Goal: Information Seeking & Learning: Learn about a topic

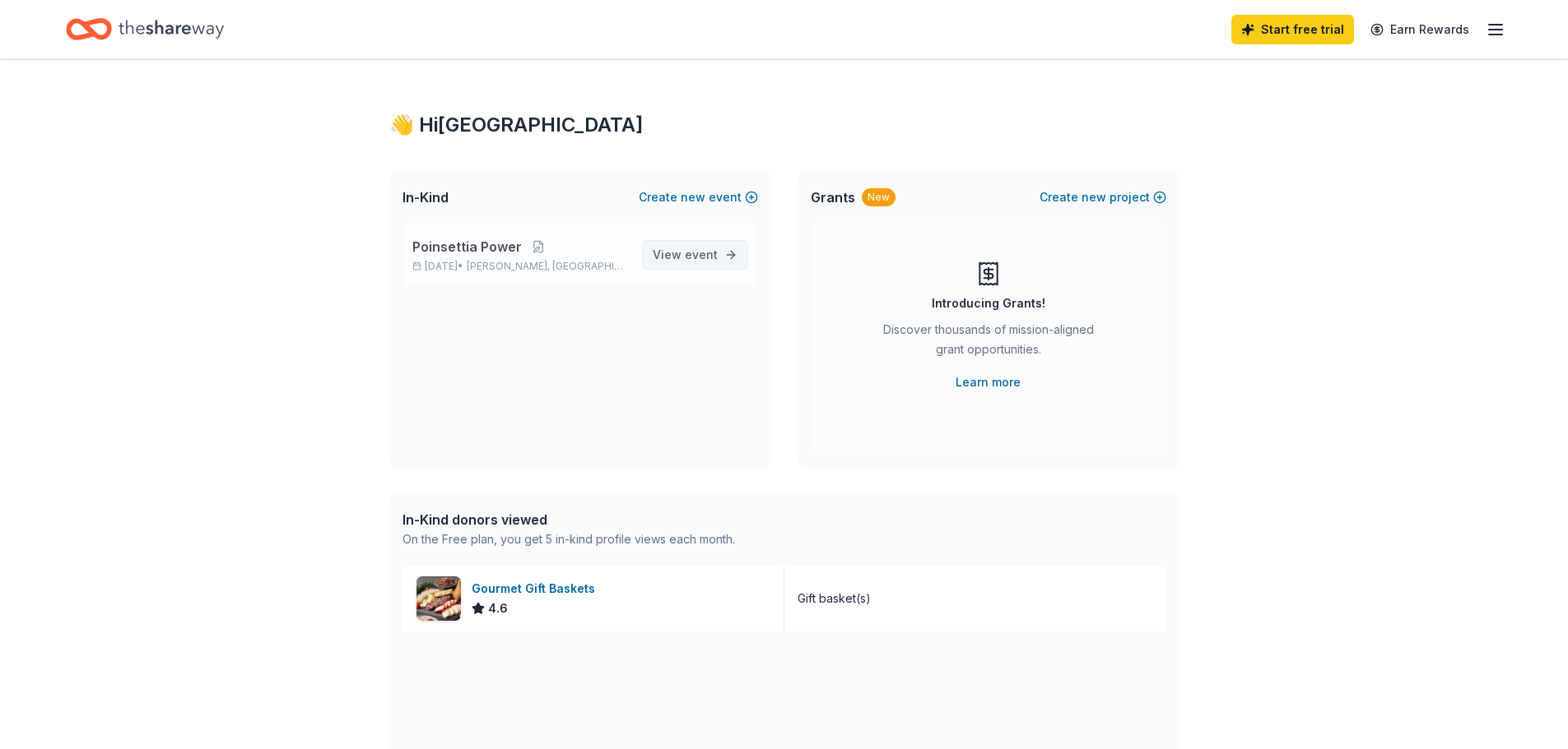
click at [673, 247] on span "View event" at bounding box center [685, 254] width 65 height 20
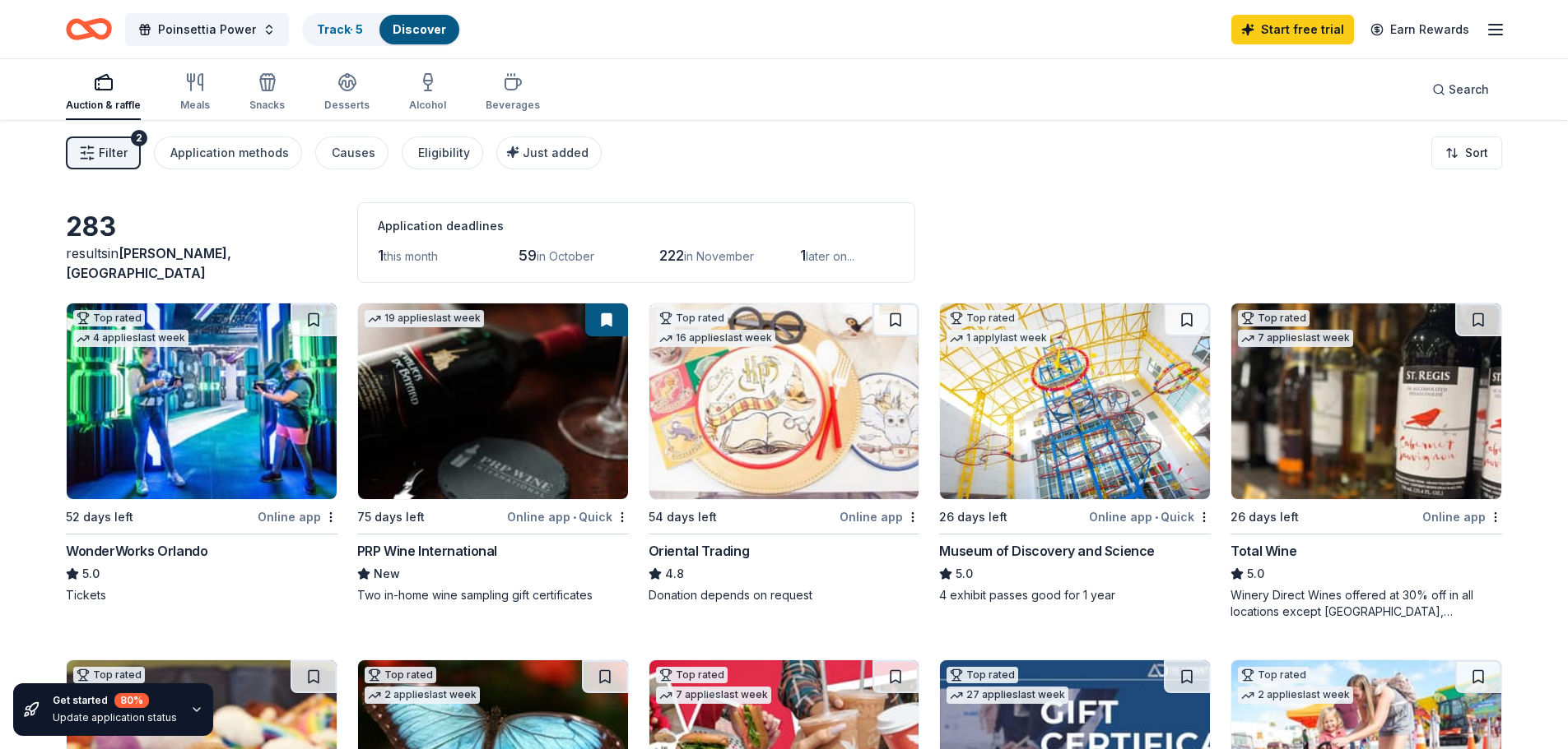
click at [1496, 26] on icon "button" at bounding box center [1495, 29] width 20 height 20
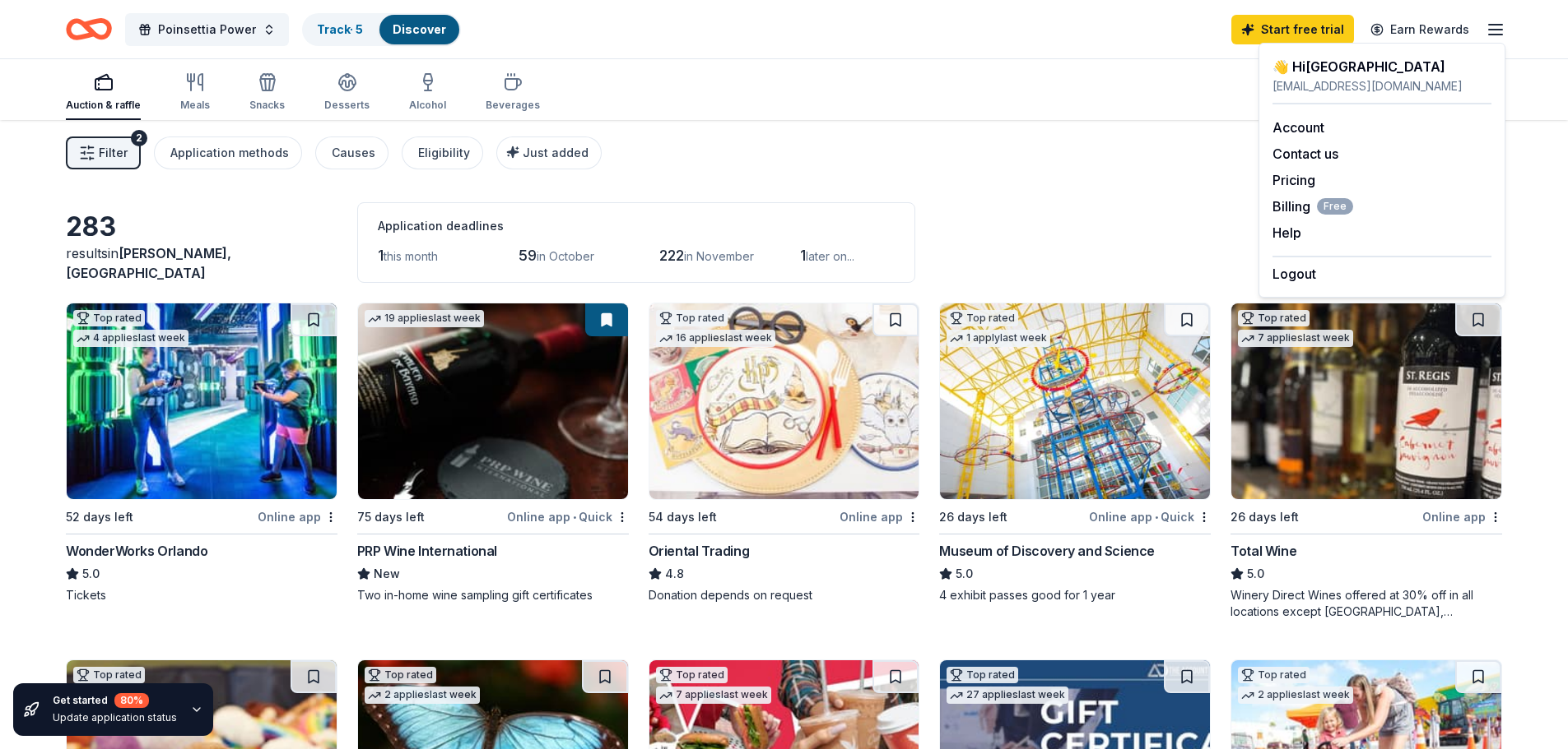
click at [1495, 26] on icon "button" at bounding box center [1495, 29] width 20 height 20
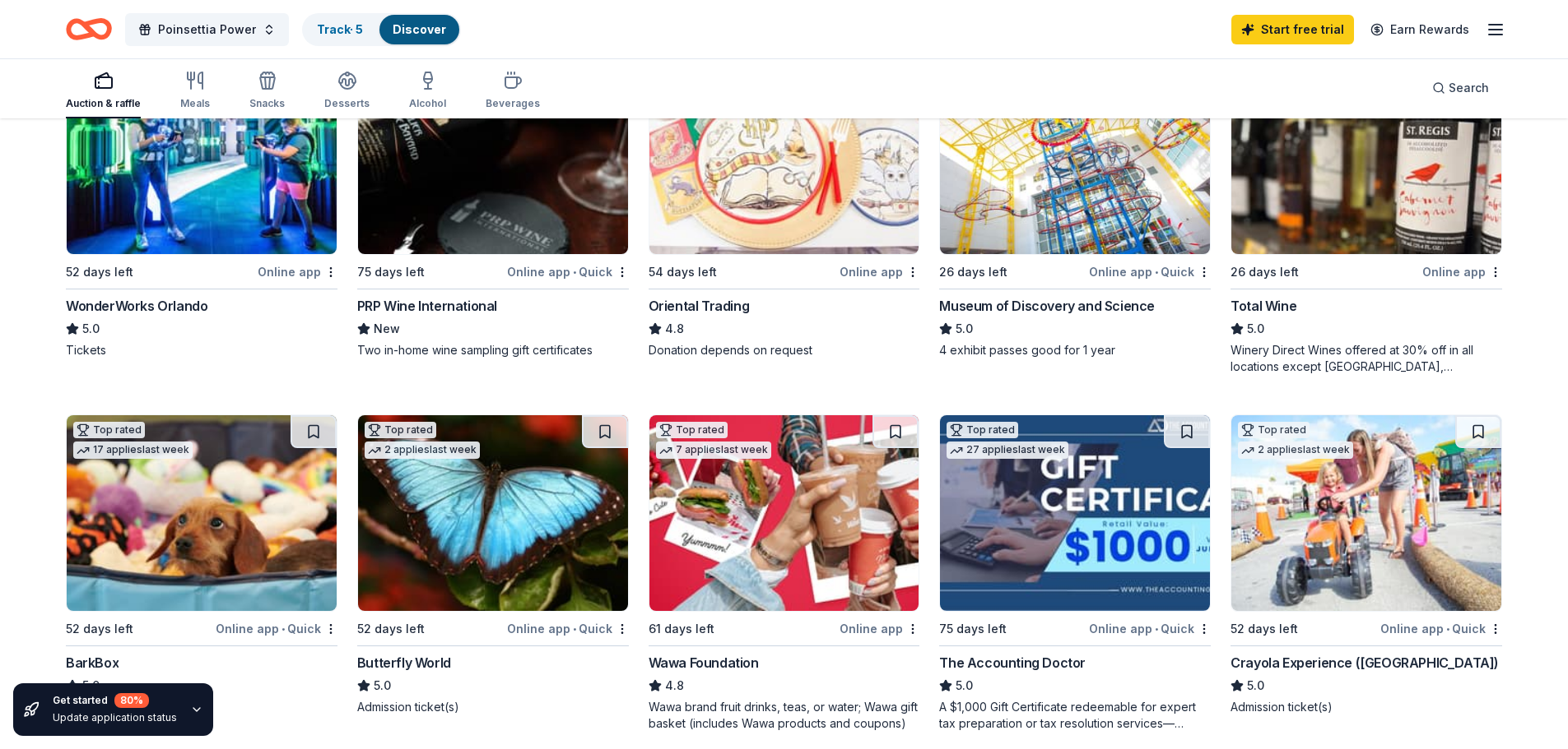
scroll to position [246, 0]
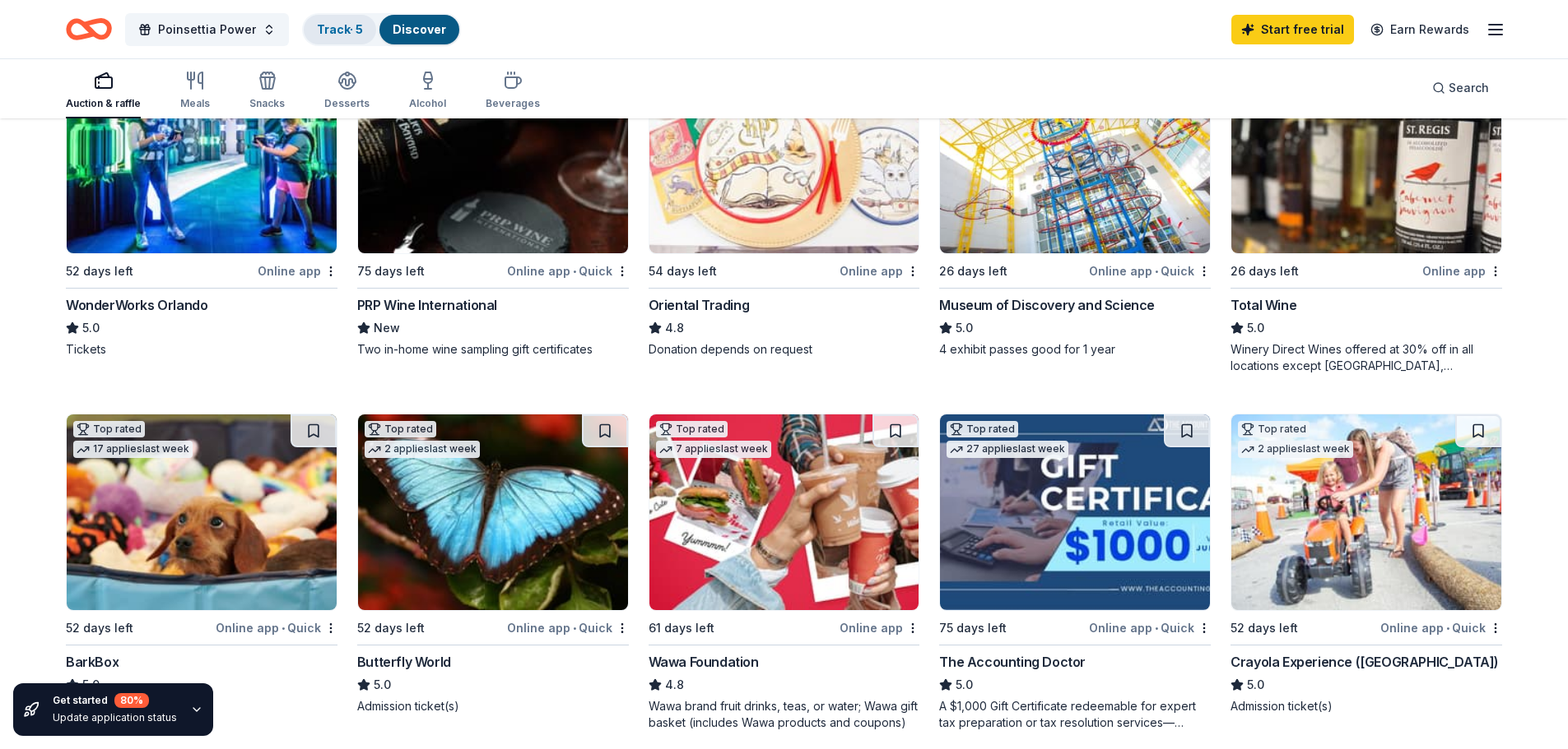
click at [323, 32] on link "Track · 5" at bounding box center [339, 29] width 46 height 14
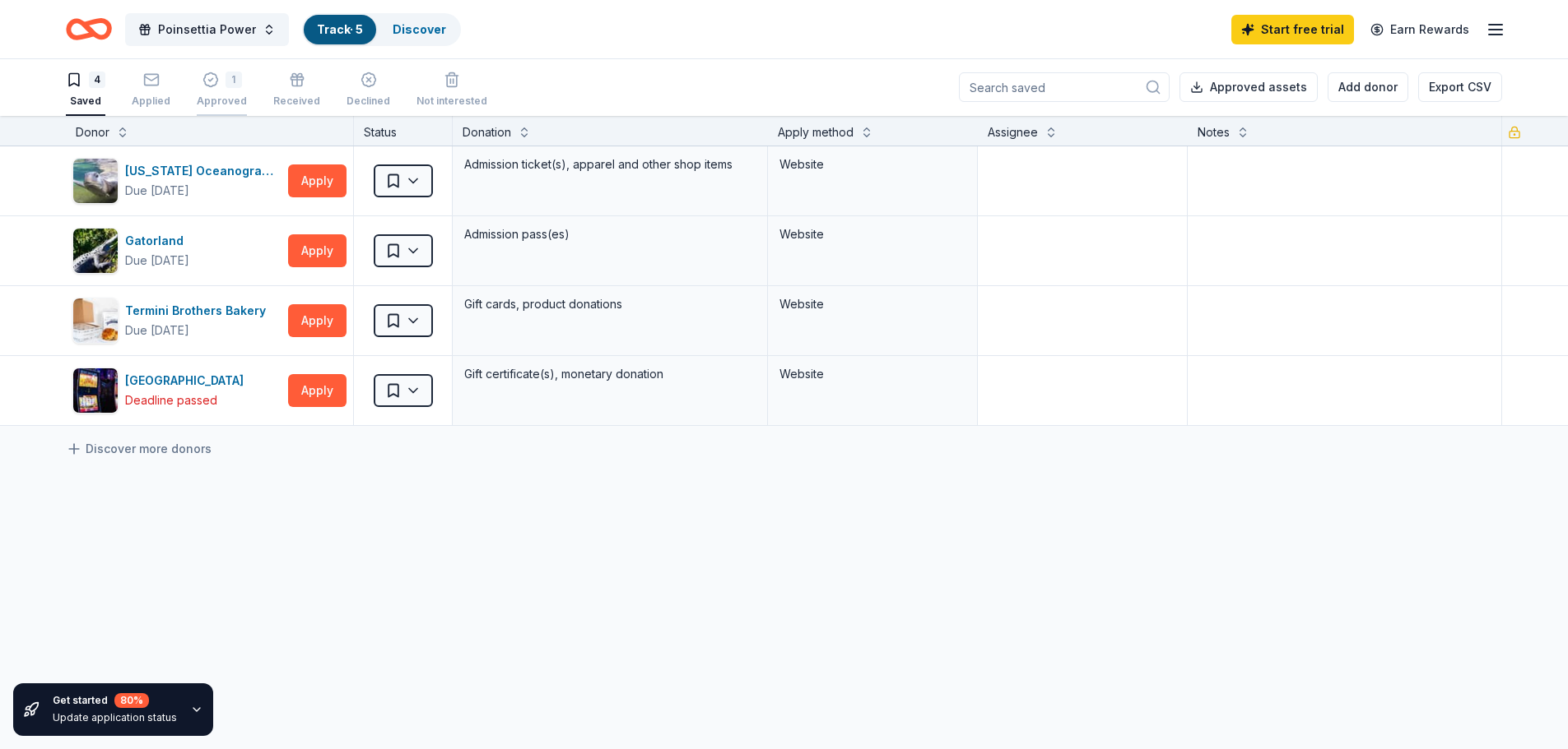
click at [225, 84] on div "1" at bounding box center [234, 80] width 17 height 17
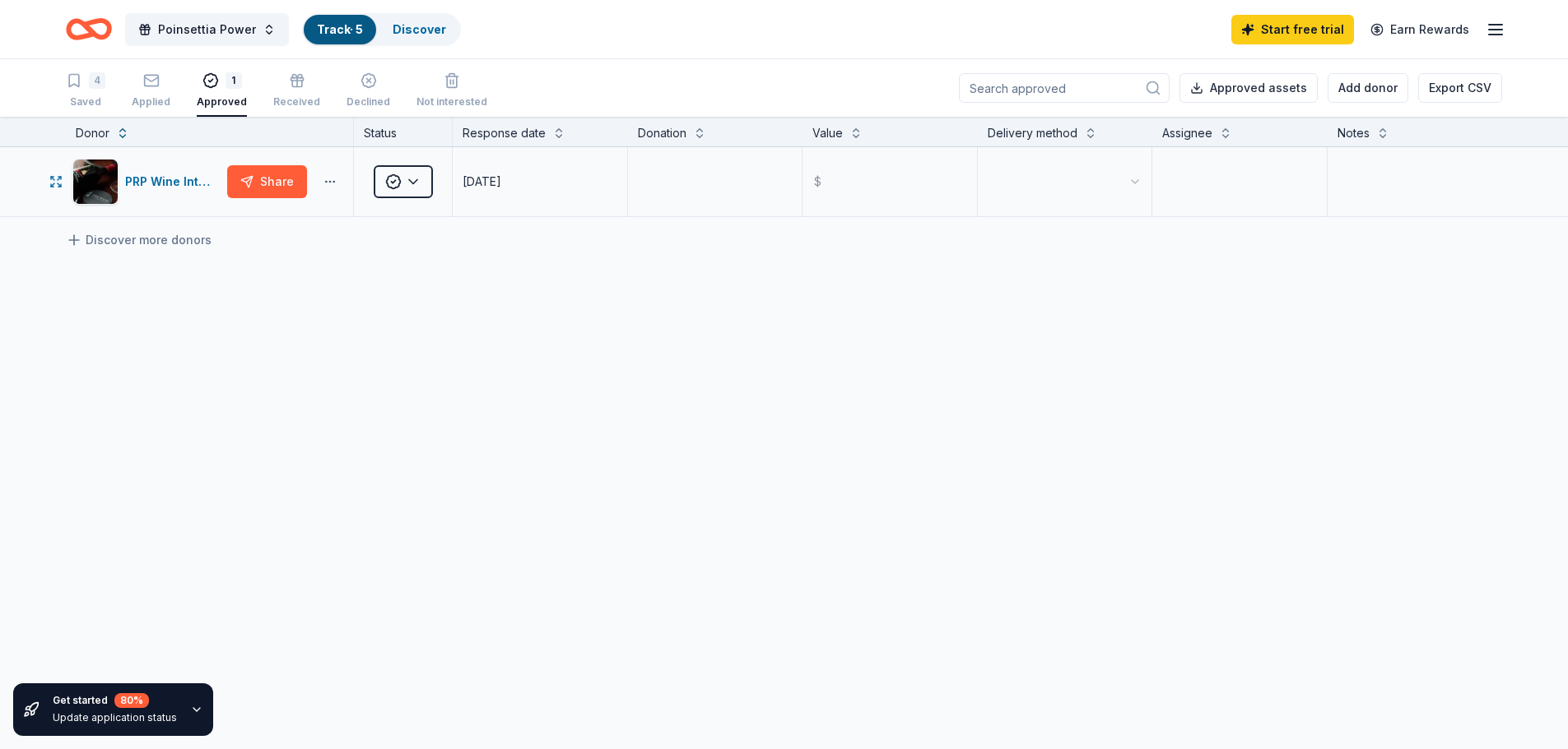
click at [326, 180] on button "button" at bounding box center [330, 182] width 33 height 13
click at [172, 183] on div "PRP Wine International" at bounding box center [173, 181] width 95 height 20
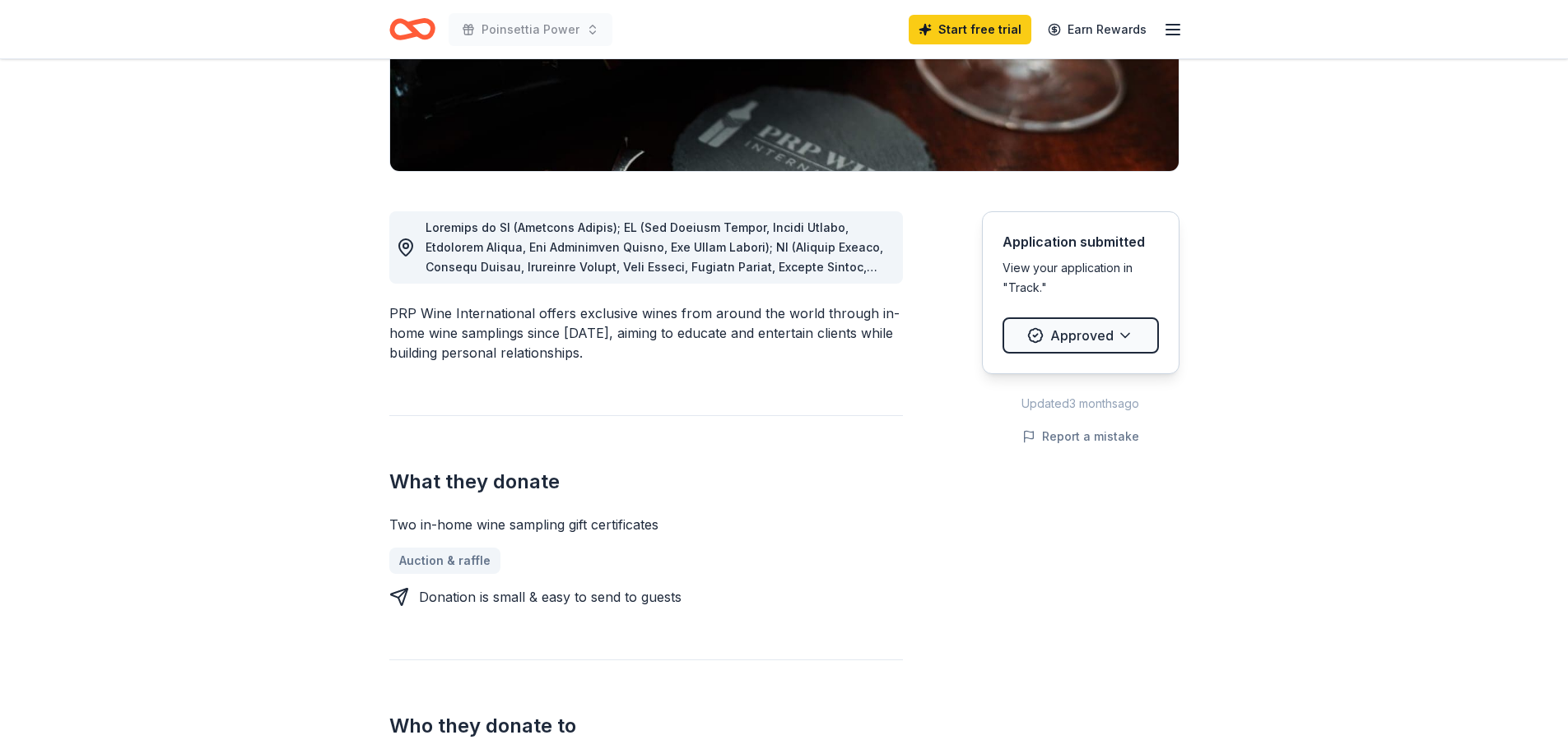
scroll to position [328, 0]
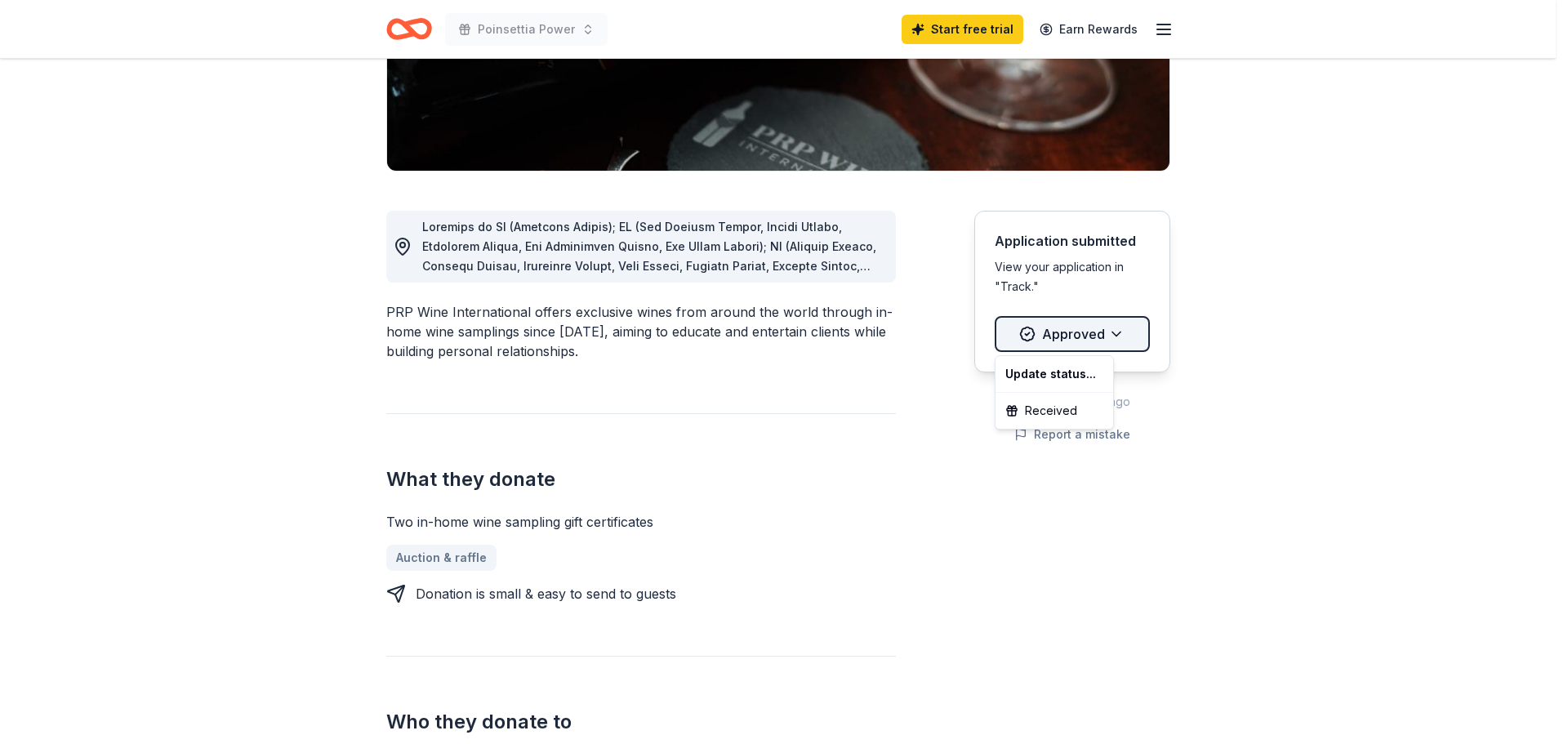
click at [1124, 327] on html "Poinsettia Power Start free trial Earn Rewards Due [DATE] Share PRP Wine Intern…" at bounding box center [784, 46] width 1568 height 744
